Goal: Task Accomplishment & Management: Complete application form

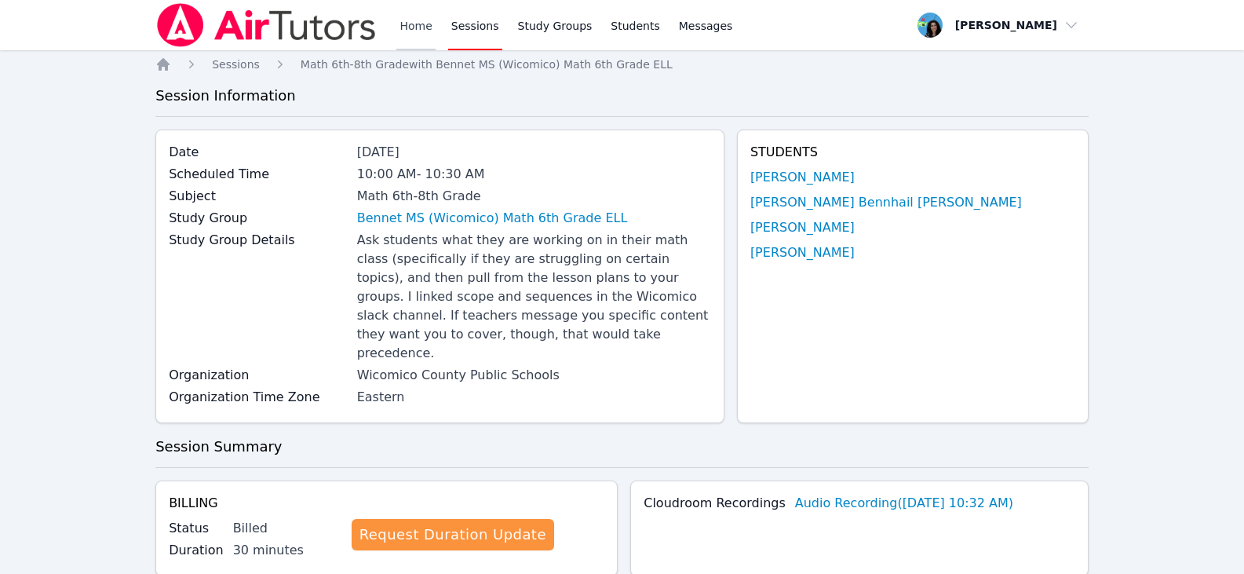
click at [413, 35] on link "Home" at bounding box center [415, 25] width 38 height 50
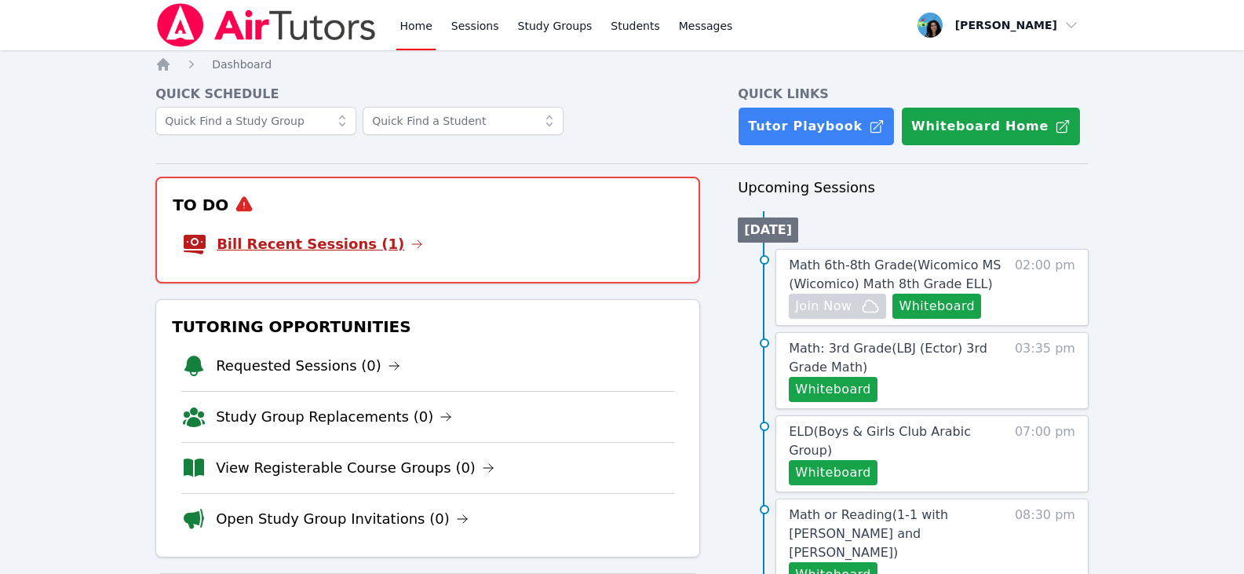
click at [384, 236] on link "Bill Recent Sessions (1)" at bounding box center [320, 244] width 206 height 22
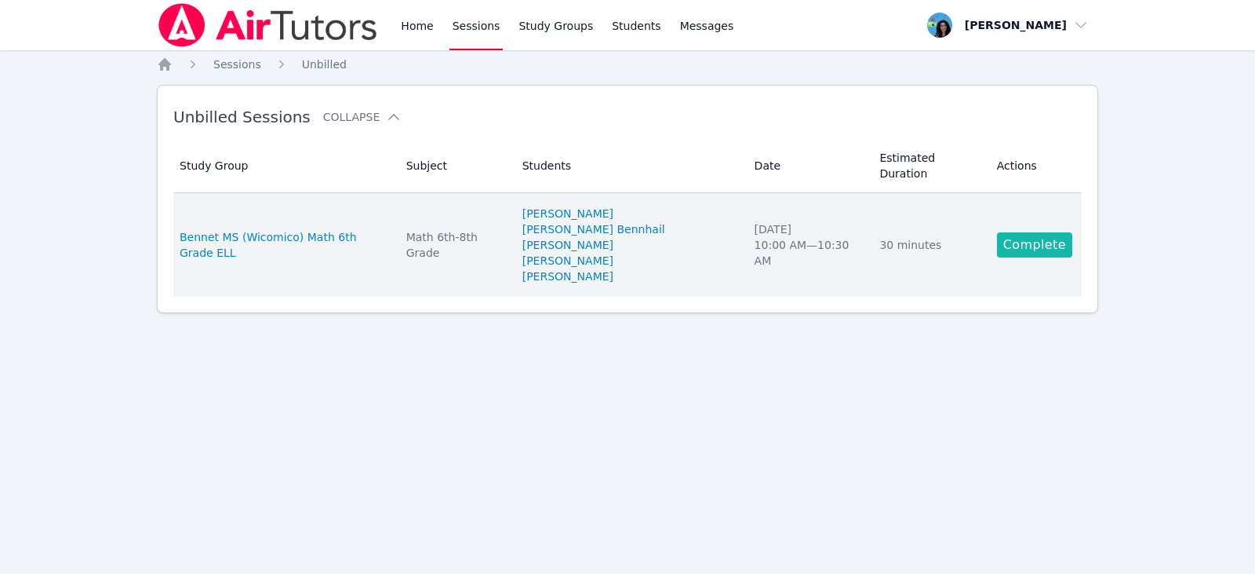
click at [1033, 232] on link "Complete" at bounding box center [1034, 244] width 75 height 25
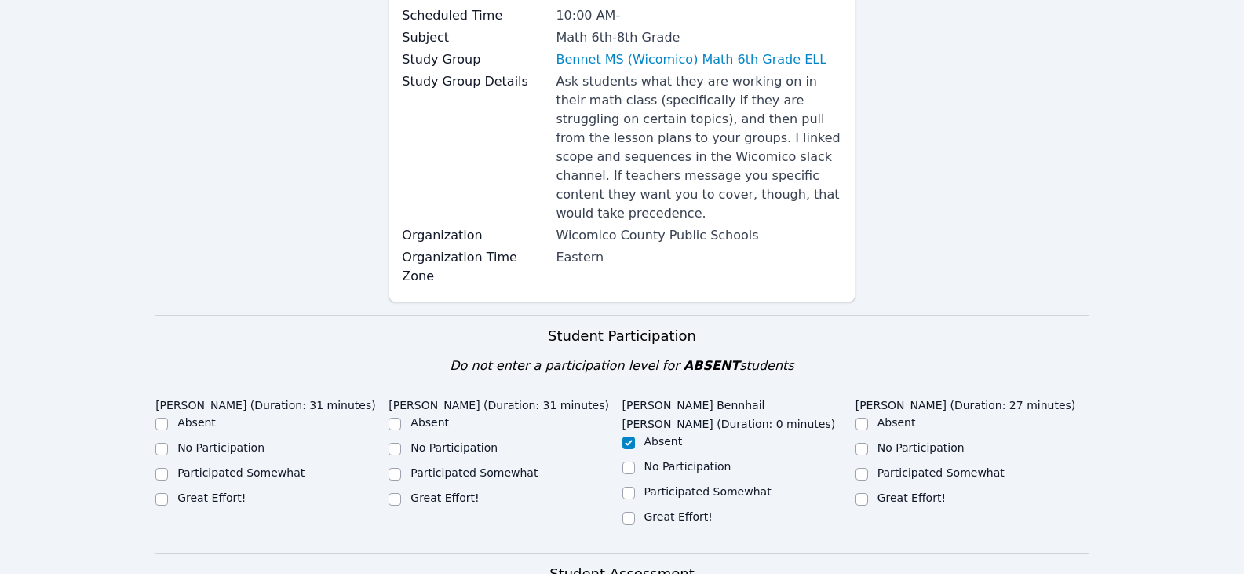
scroll to position [471, 0]
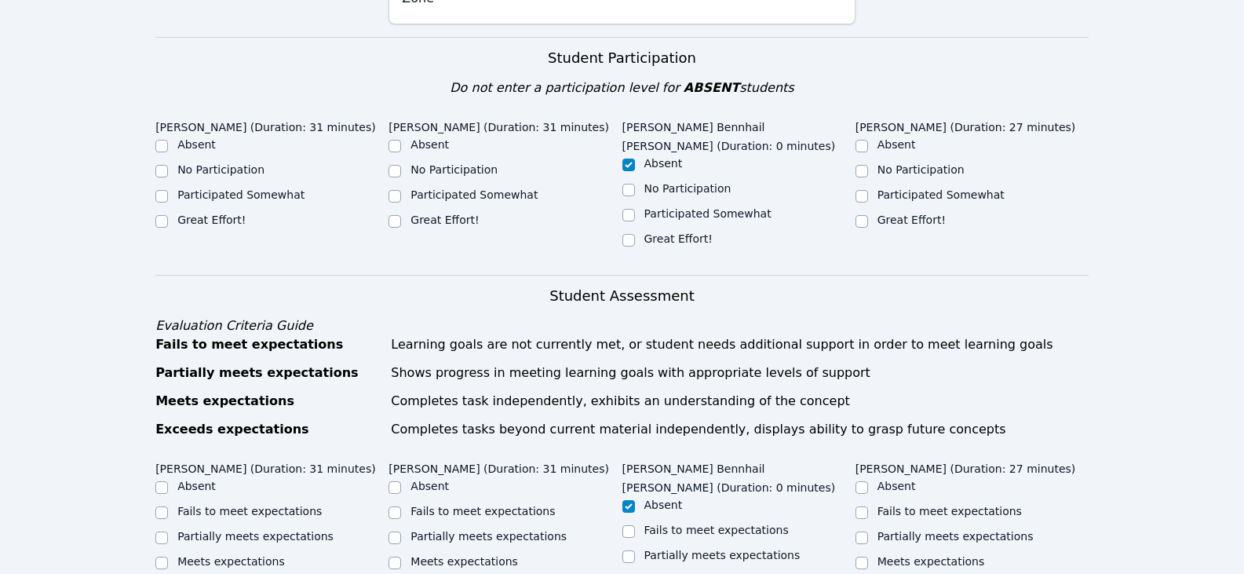
click at [214, 213] on label "Great Effort!" at bounding box center [211, 219] width 68 height 13
click at [168, 215] on input "Great Effort!" at bounding box center [161, 221] width 13 height 13
checkbox input "true"
click at [413, 213] on label "Great Effort!" at bounding box center [444, 219] width 68 height 13
click at [401, 215] on input "Great Effort!" at bounding box center [394, 221] width 13 height 13
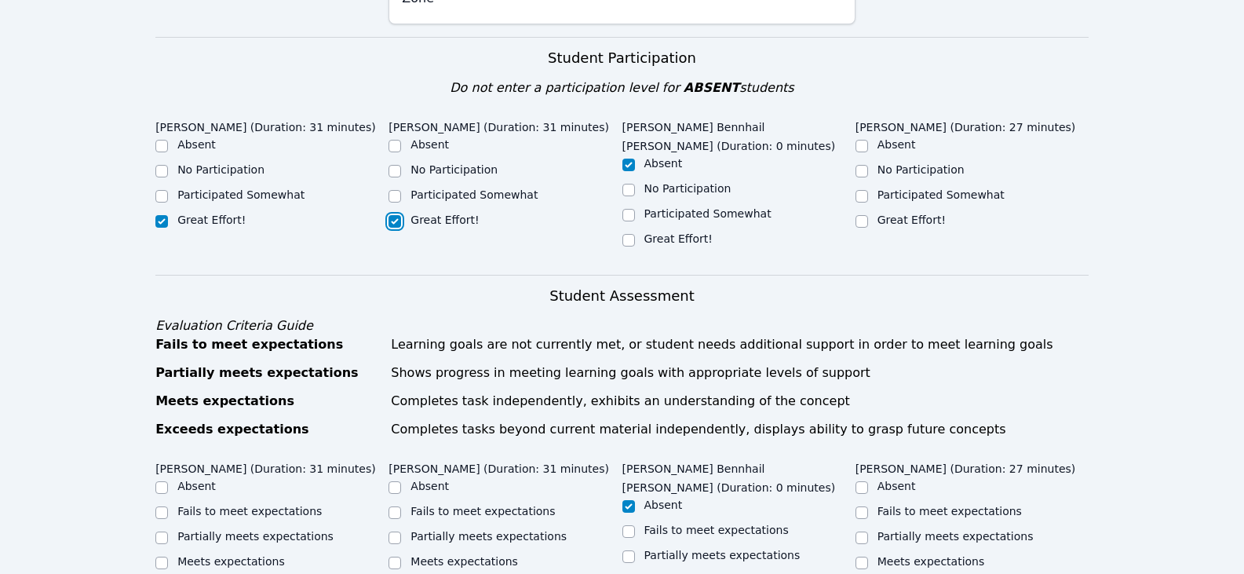
checkbox input "true"
click at [906, 213] on label "Great Effort!" at bounding box center [911, 219] width 68 height 13
click at [868, 215] on input "Great Effort!" at bounding box center [861, 221] width 13 height 13
checkbox input "true"
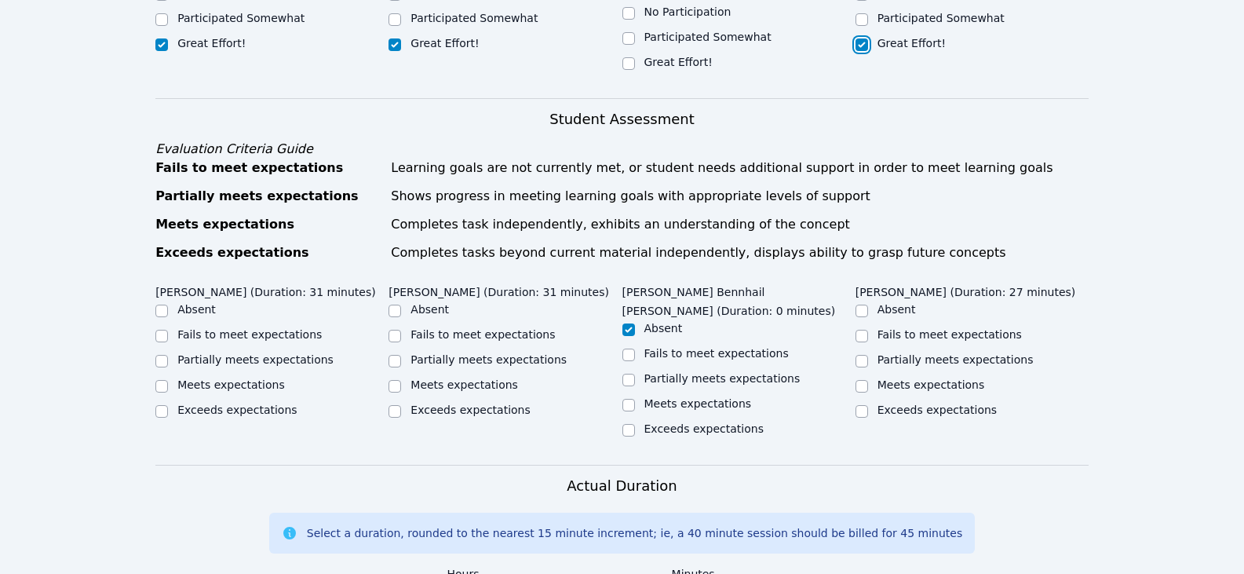
scroll to position [785, 0]
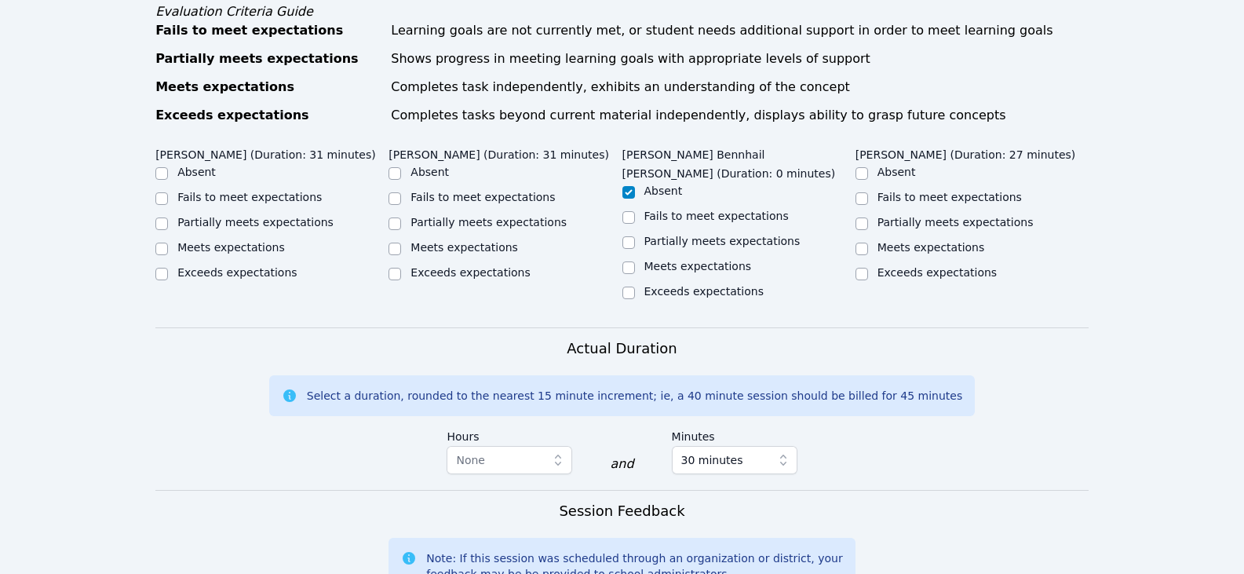
click at [279, 216] on label "Partially meets expectations" at bounding box center [255, 222] width 156 height 13
click at [168, 217] on input "Partially meets expectations" at bounding box center [161, 223] width 13 height 13
checkbox input "true"
click at [504, 216] on label "Partially meets expectations" at bounding box center [488, 222] width 156 height 13
click at [401, 217] on input "Partially meets expectations" at bounding box center [394, 223] width 13 height 13
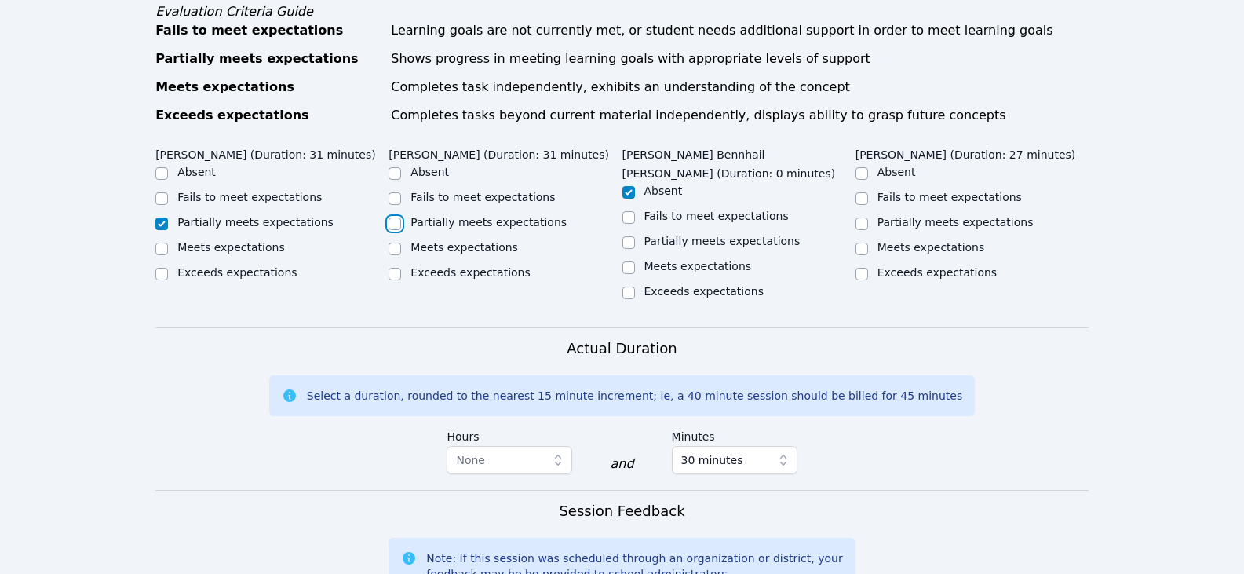
checkbox input "true"
click at [990, 216] on label "Partially meets expectations" at bounding box center [955, 222] width 156 height 13
click at [868, 217] on input "Partially meets expectations" at bounding box center [861, 223] width 13 height 13
checkbox input "true"
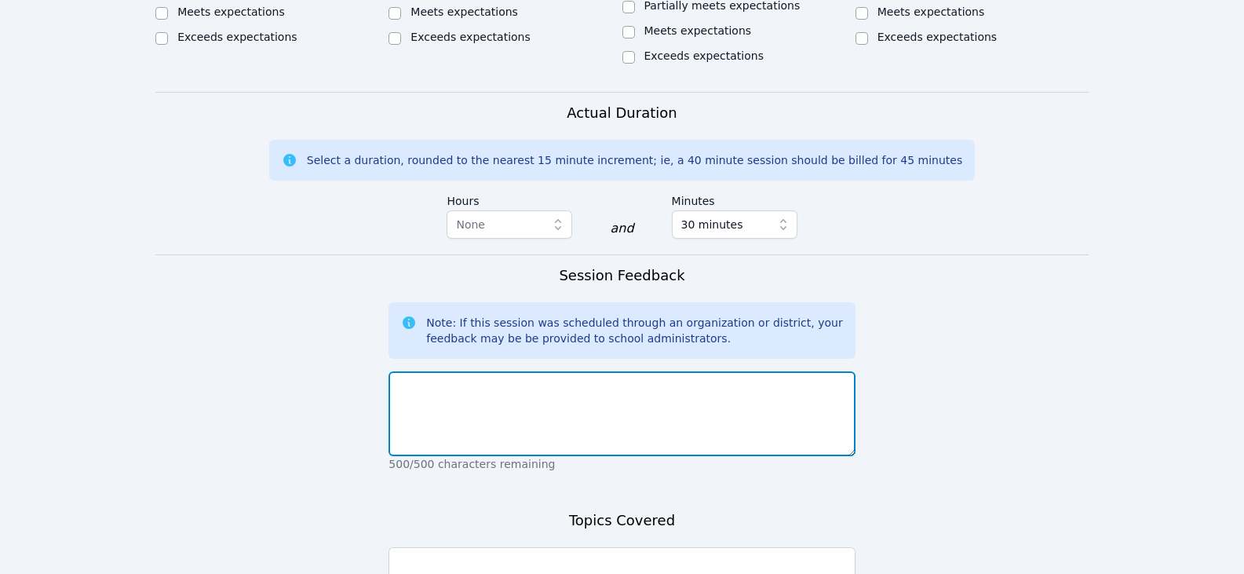
click at [694, 377] on textarea at bounding box center [621, 413] width 466 height 85
click at [444, 371] on textarea "Students ontiued to work on surface area with support. [PERSON_NAME]'s computer…" at bounding box center [621, 413] width 466 height 85
click at [787, 371] on textarea "Students contiued to work on surface area with support. [PERSON_NAME]'s compute…" at bounding box center [621, 413] width 466 height 85
click at [822, 371] on textarea "Students contiued to work on surface area with support. [PERSON_NAME]'s compute…" at bounding box center [621, 413] width 466 height 85
click at [839, 371] on textarea "Students continued to work on surface area with support. [PERSON_NAME]'s comput…" at bounding box center [621, 413] width 466 height 85
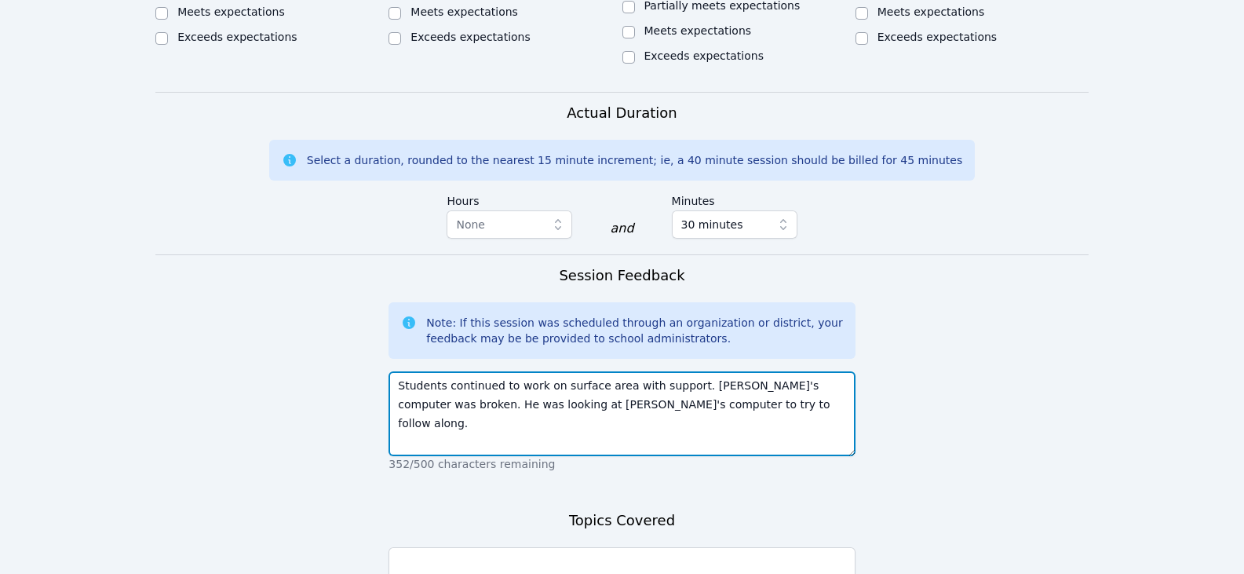
click at [728, 373] on textarea "Students continued to work on surface area with support. [PERSON_NAME]'s comput…" at bounding box center [621, 413] width 466 height 85
drag, startPoint x: 549, startPoint y: 350, endPoint x: 614, endPoint y: 354, distance: 64.5
click at [614, 371] on textarea "Students continued to work on surface area with support. [PERSON_NAME]'s comput…" at bounding box center [621, 413] width 466 height 85
type textarea "Students continued to work on surface area with support. [PERSON_NAME]'s comput…"
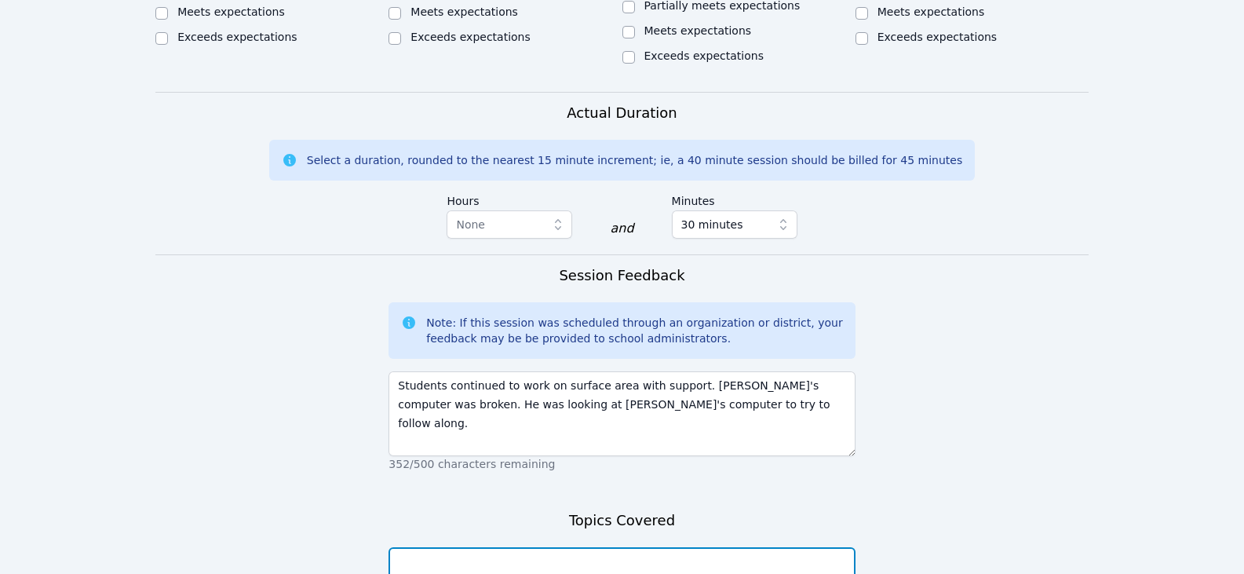
paste textarea "surface area"
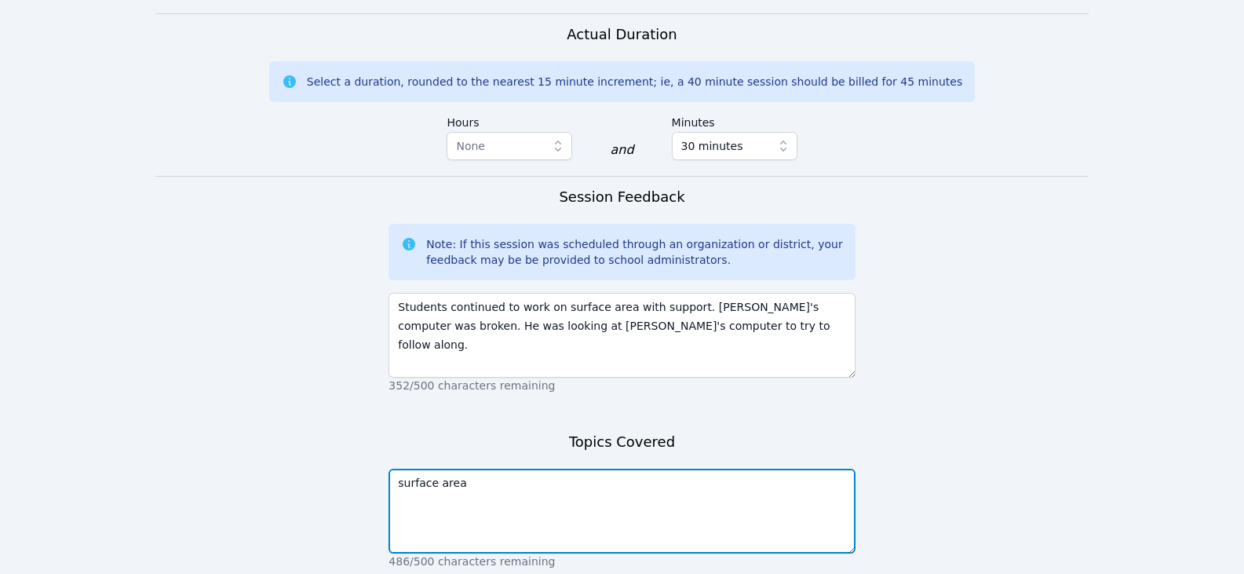
scroll to position [1192, 0]
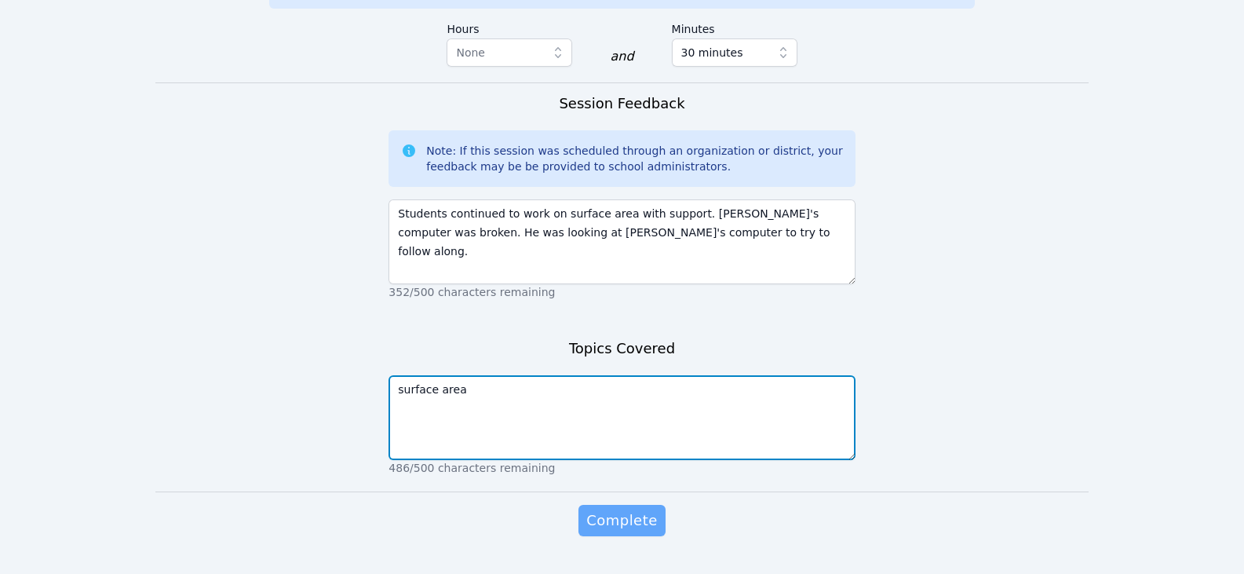
type textarea "surface area"
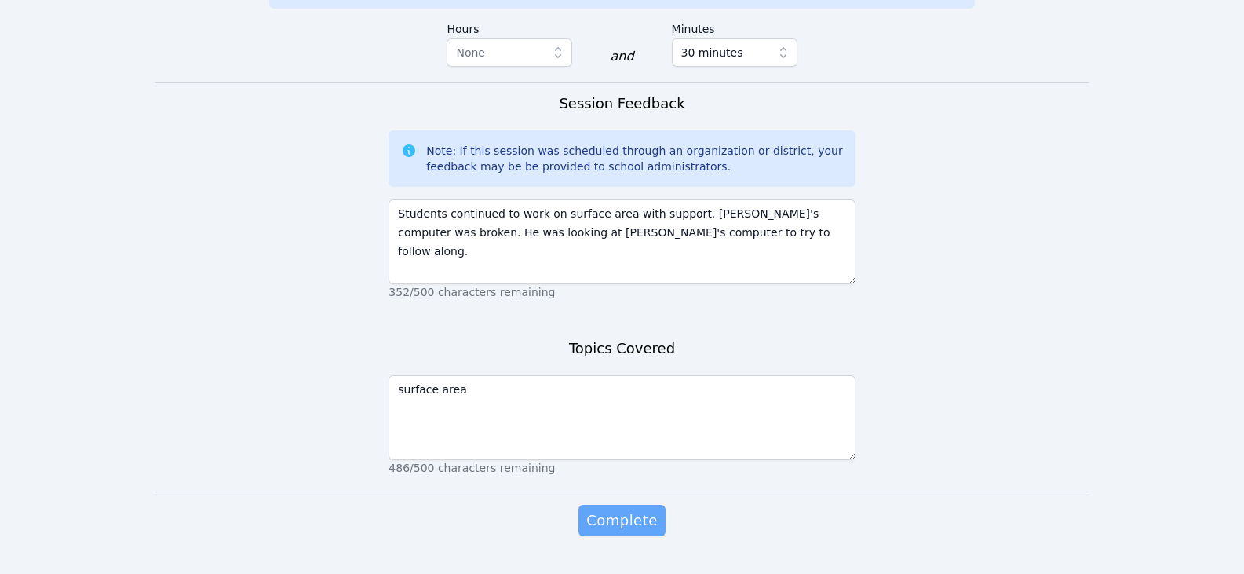
click at [660, 504] on button "Complete" at bounding box center [621, 519] width 86 height 31
